Goal: Task Accomplishment & Management: Manage account settings

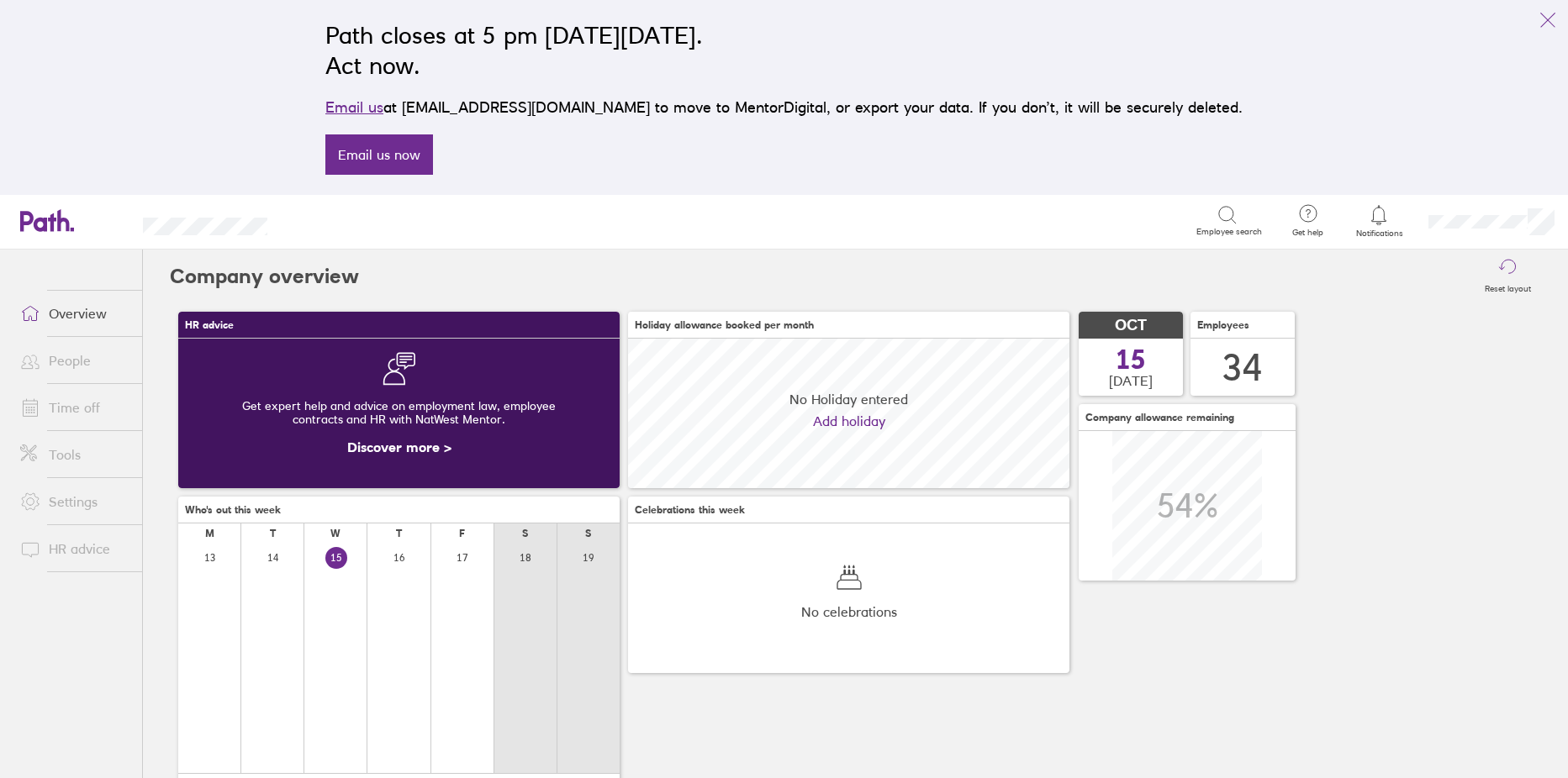
scroll to position [150, 441]
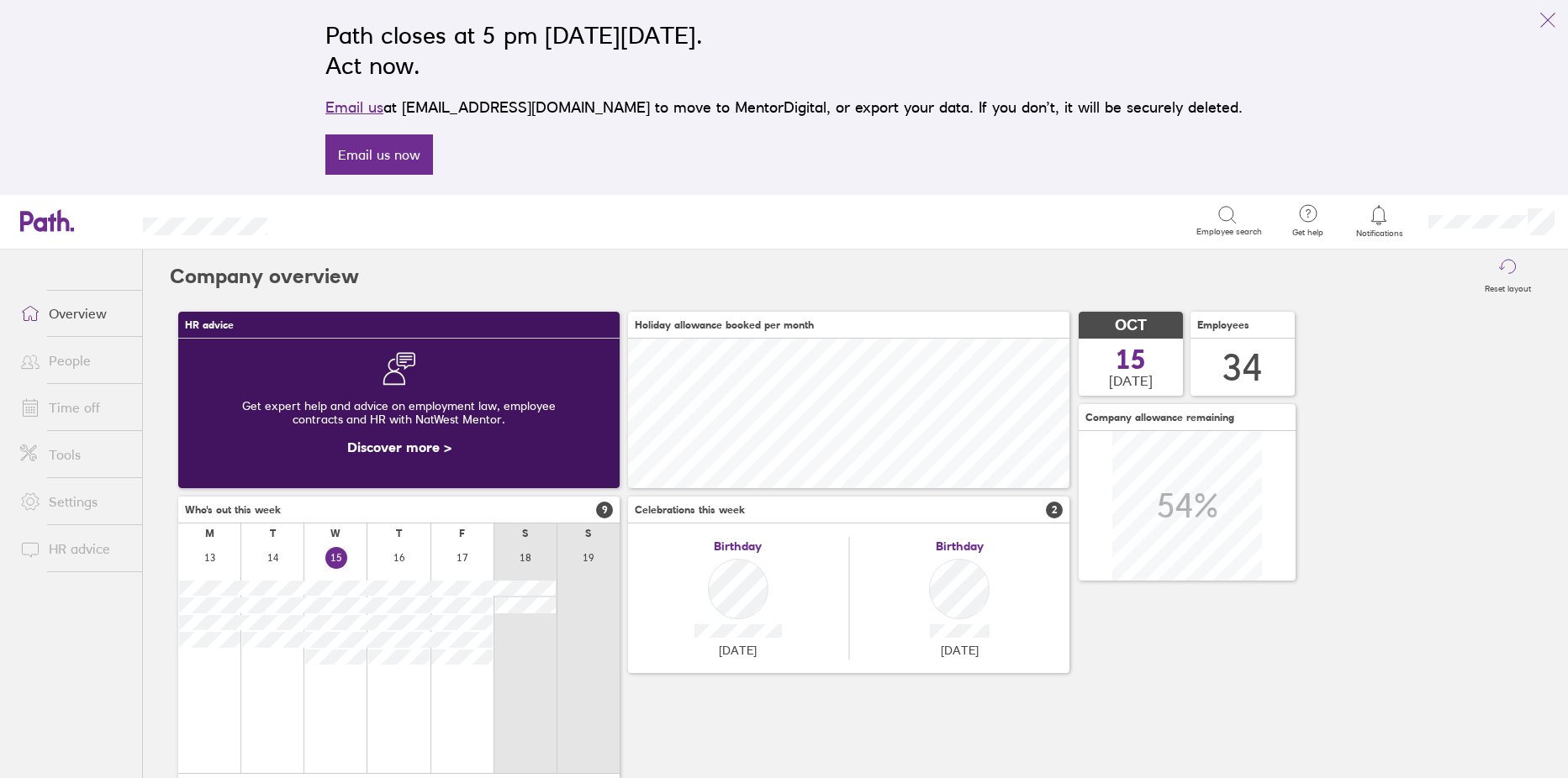
click at [72, 413] on link "Time off" at bounding box center [74, 407] width 135 height 34
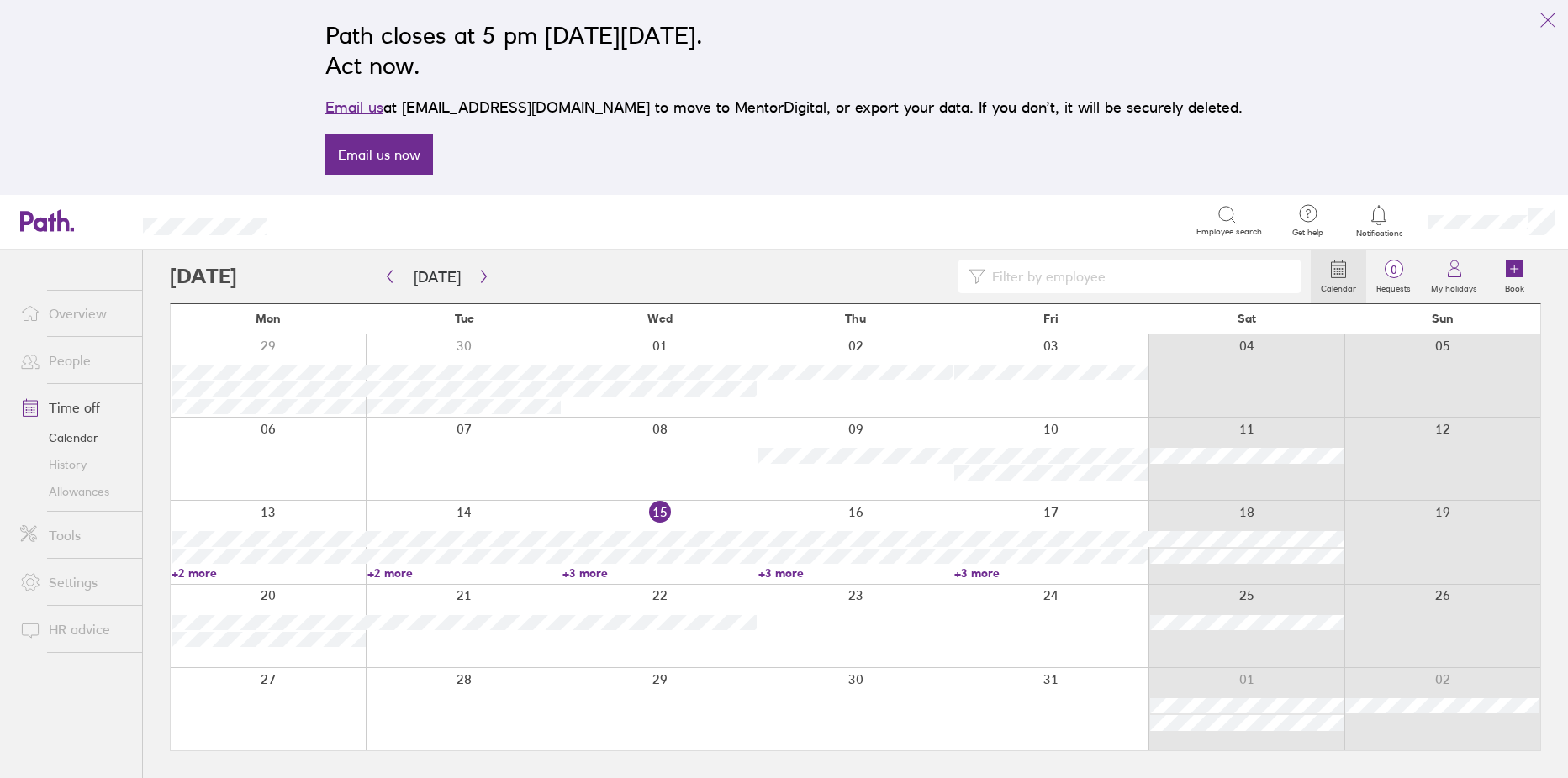
click at [585, 576] on link "+3 more" at bounding box center [659, 574] width 194 height 15
click at [582, 570] on link "+3 more" at bounding box center [659, 574] width 194 height 15
click at [386, 277] on icon "button" at bounding box center [390, 276] width 12 height 13
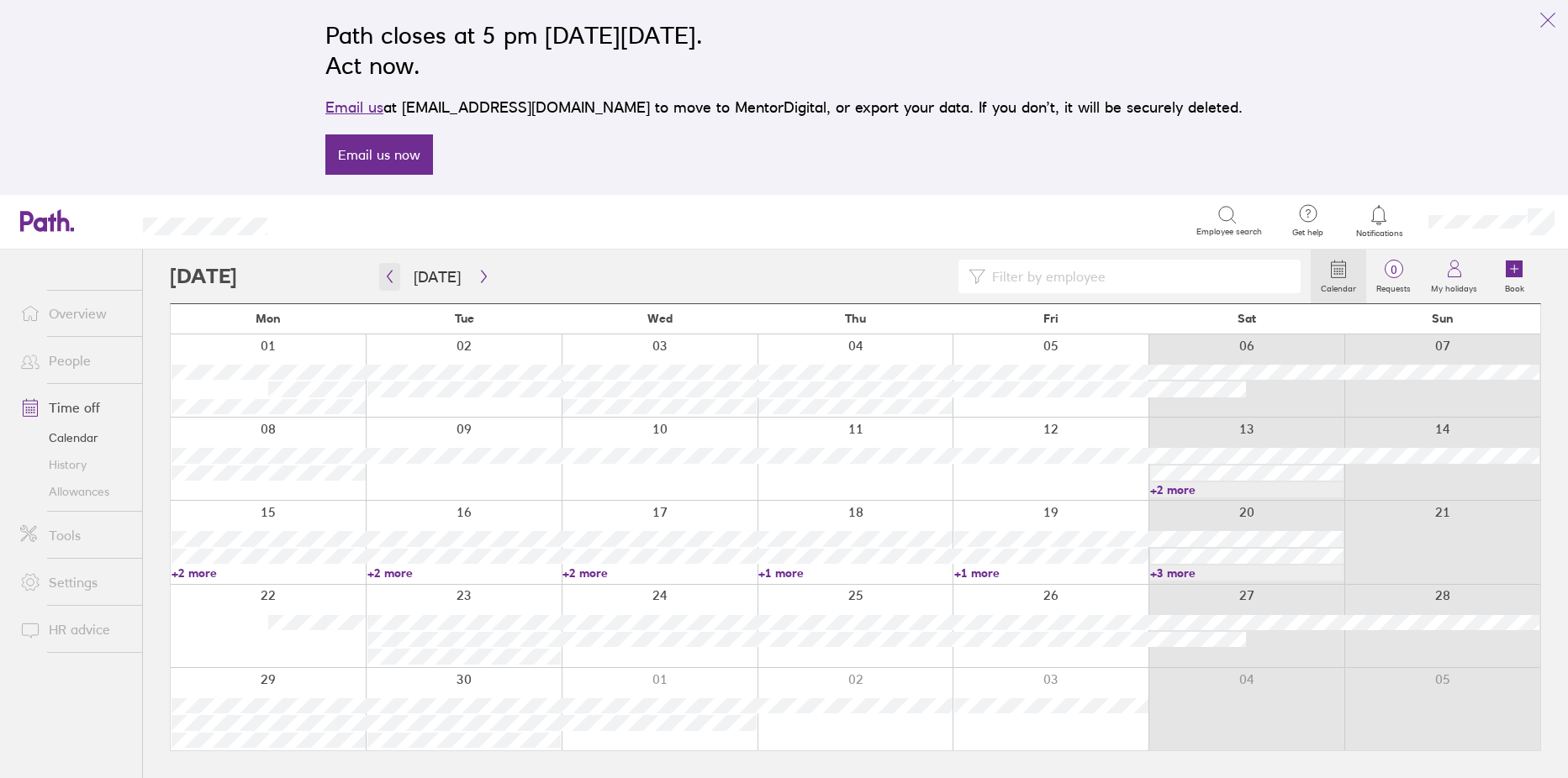
click at [389, 267] on button "button" at bounding box center [390, 276] width 21 height 28
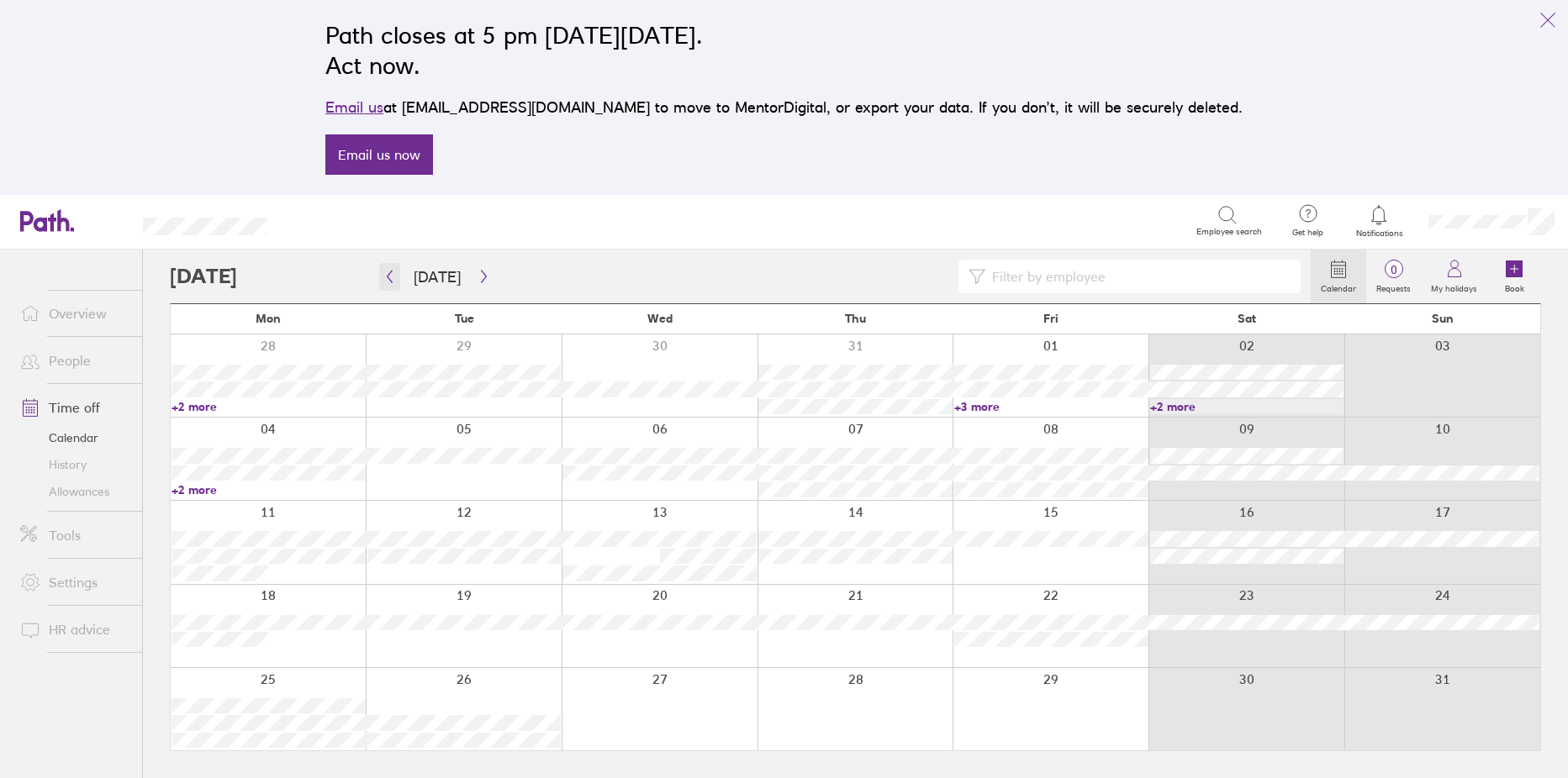
click at [391, 274] on icon "button" at bounding box center [390, 276] width 12 height 13
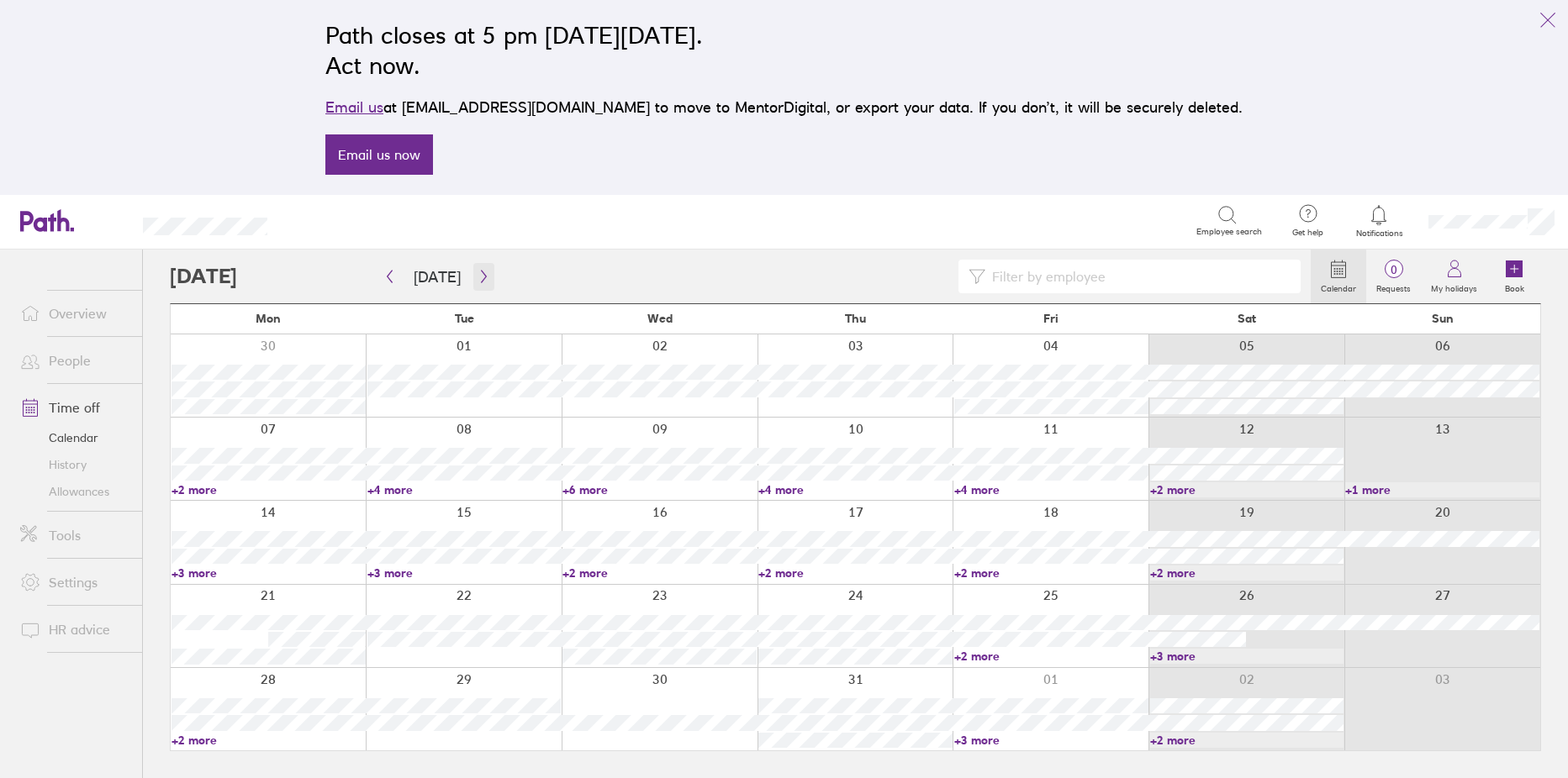
click at [480, 269] on button "button" at bounding box center [484, 276] width 21 height 28
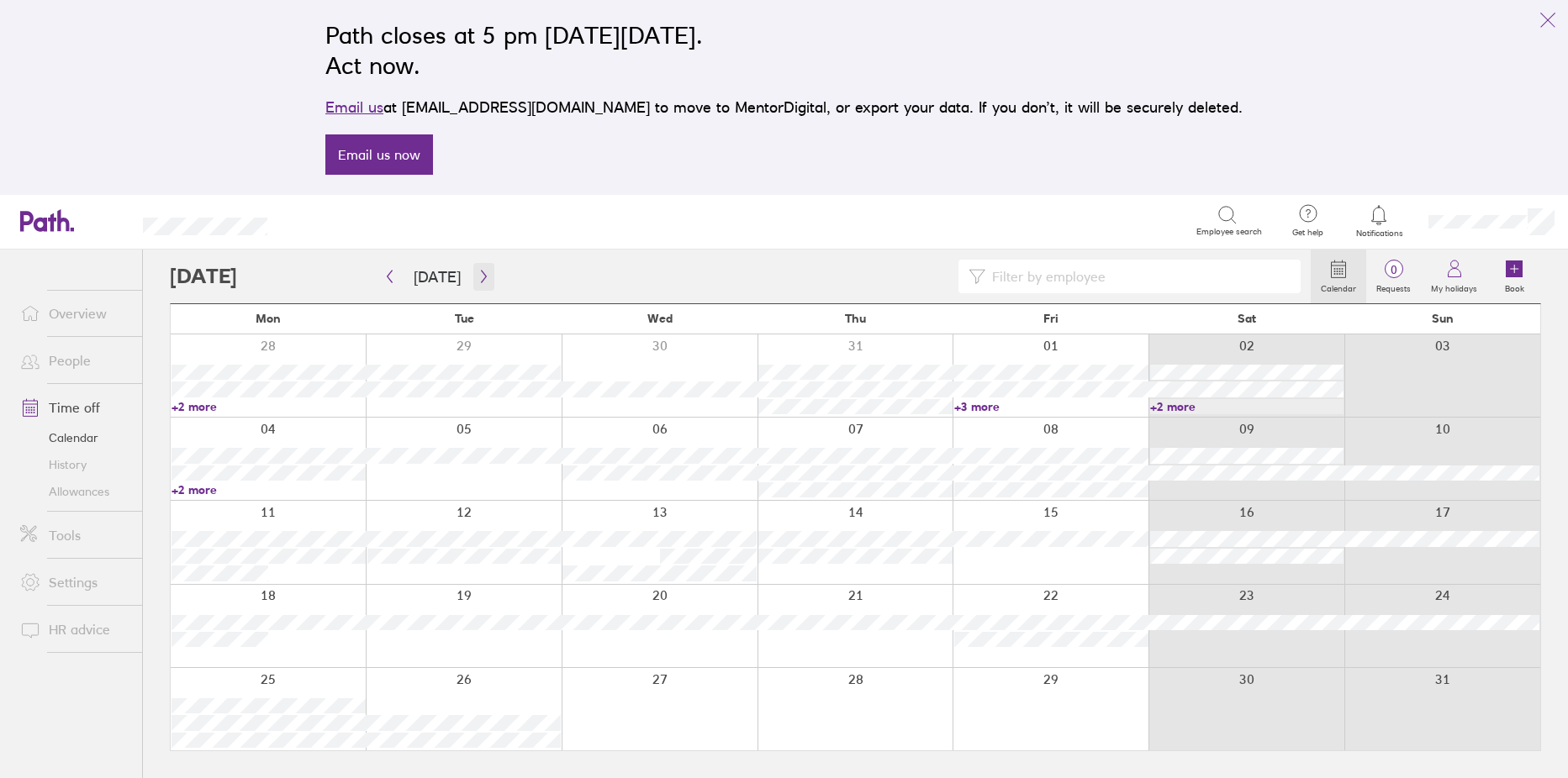
click at [479, 269] on button "button" at bounding box center [484, 276] width 21 height 28
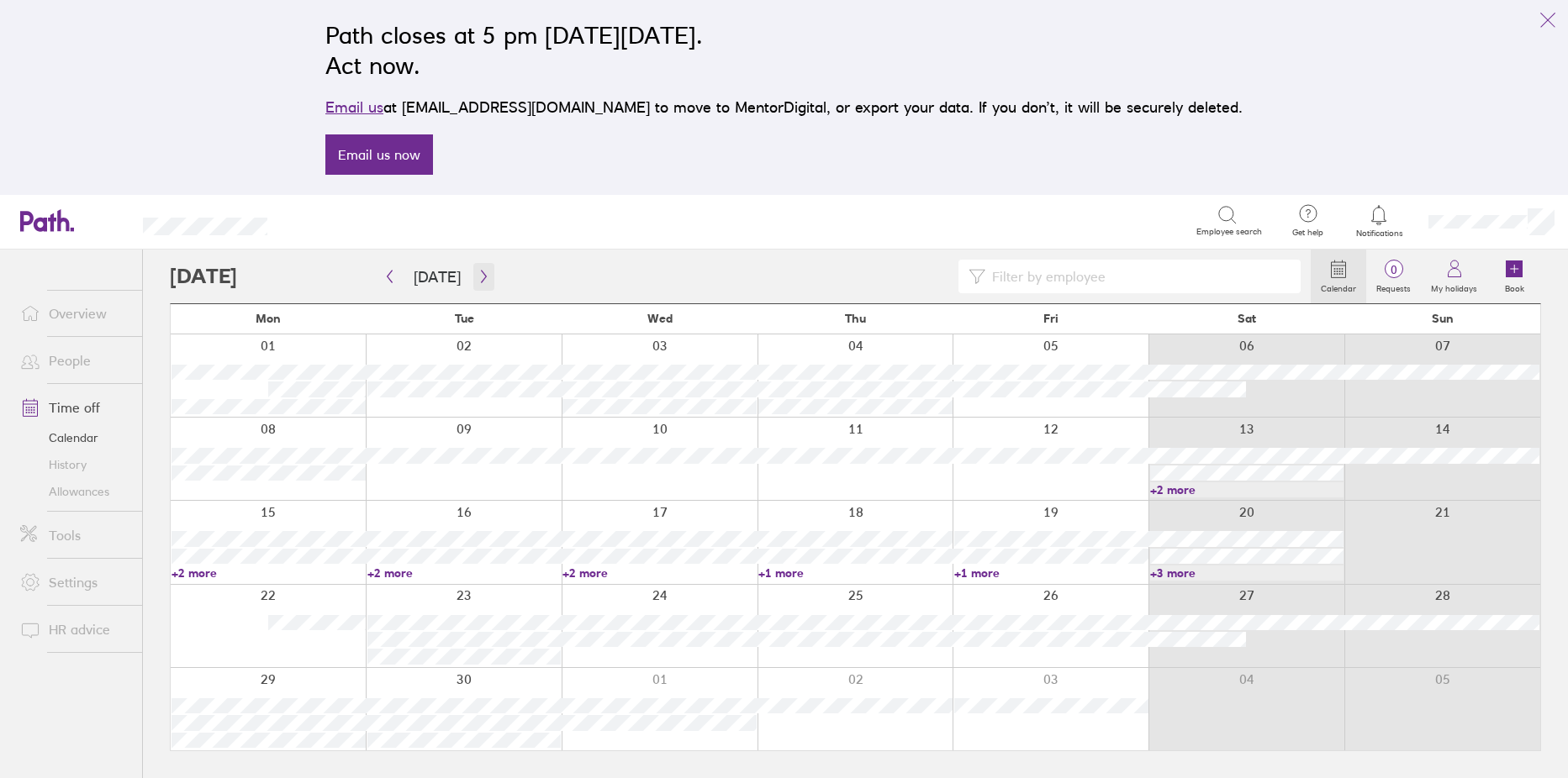
click at [481, 280] on icon "button" at bounding box center [484, 276] width 12 height 13
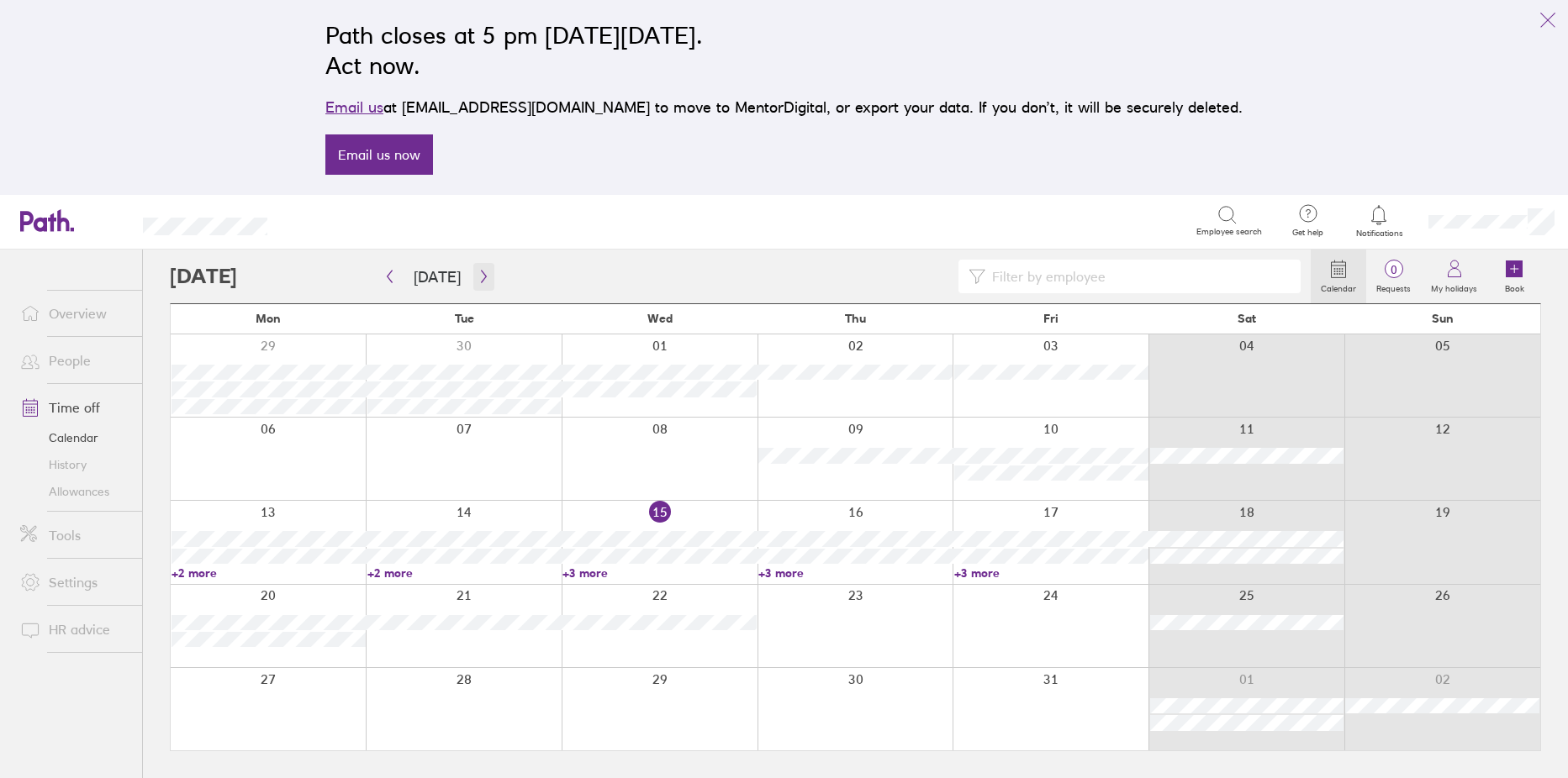
click at [482, 265] on button "button" at bounding box center [484, 276] width 21 height 28
